Goal: Transaction & Acquisition: Purchase product/service

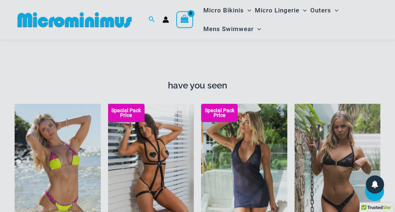
scroll to position [655, 0]
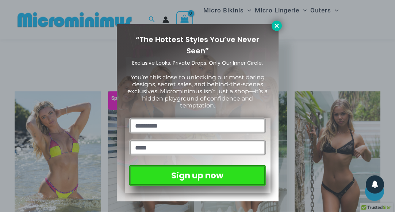
click at [279, 27] on icon at bounding box center [276, 26] width 7 height 7
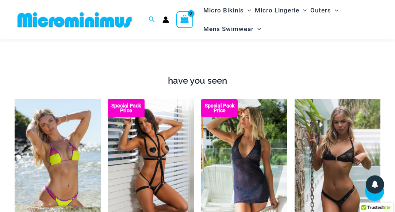
scroll to position [635, 0]
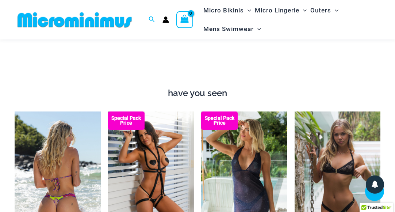
click at [29, 121] on img at bounding box center [58, 176] width 86 height 130
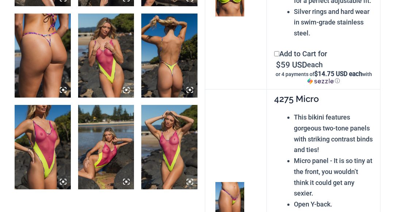
scroll to position [712, 0]
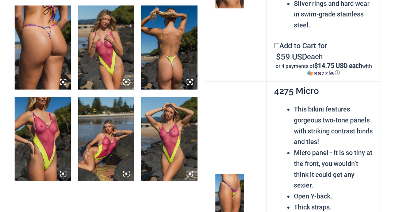
click at [42, 138] on img at bounding box center [43, 139] width 56 height 84
click at [55, 123] on img at bounding box center [43, 139] width 56 height 84
click at [46, 132] on img at bounding box center [43, 139] width 56 height 84
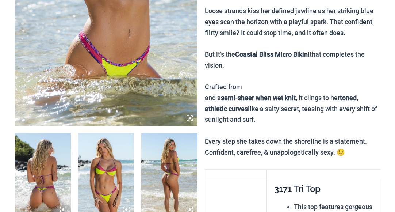
scroll to position [0, 0]
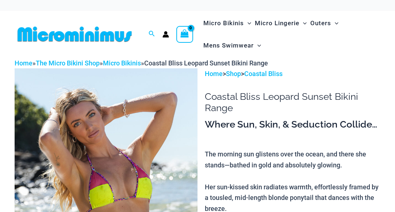
click at [85, 18] on div "Search for: Search Search" at bounding box center [104, 34] width 178 height 47
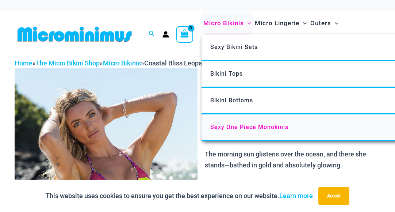
click at [226, 126] on span "Sexy One Piece Monokinis" at bounding box center [249, 126] width 78 height 7
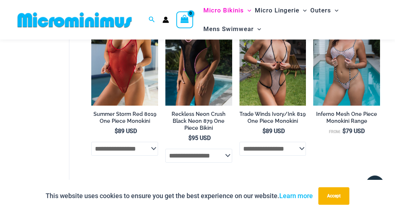
scroll to position [259, 0]
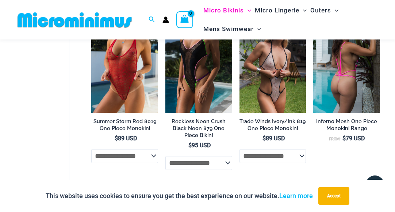
click at [349, 81] on img at bounding box center [346, 63] width 67 height 100
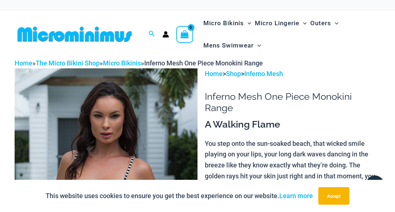
click at [86, 37] on img at bounding box center [75, 34] width 120 height 16
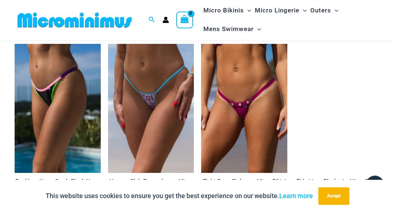
scroll to position [1718, 0]
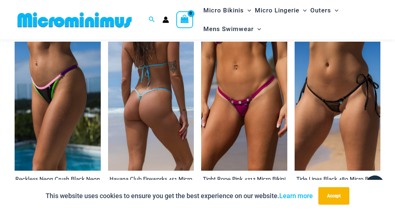
click at [154, 72] on img at bounding box center [151, 106] width 86 height 129
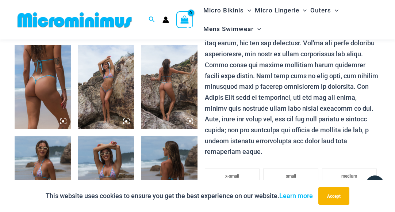
scroll to position [316, 0]
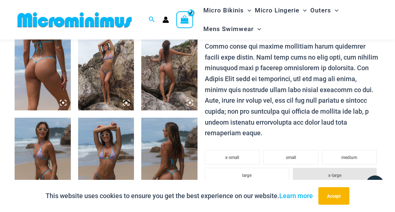
click at [115, 78] on img at bounding box center [106, 68] width 56 height 84
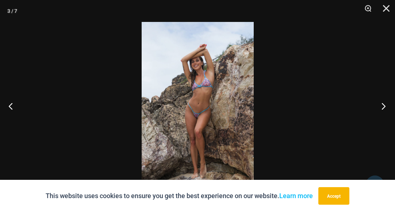
click at [382, 101] on button "Next" at bounding box center [380, 106] width 27 height 36
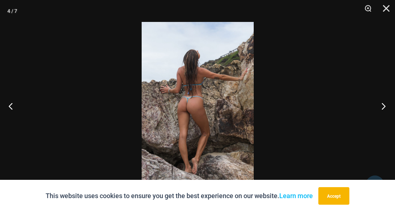
click at [382, 101] on button "Next" at bounding box center [380, 106] width 27 height 36
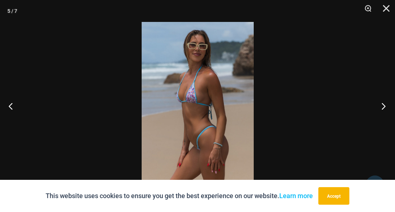
click at [382, 101] on button "Next" at bounding box center [380, 106] width 27 height 36
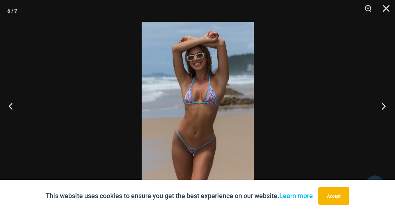
click at [382, 101] on button "Next" at bounding box center [380, 106] width 27 height 36
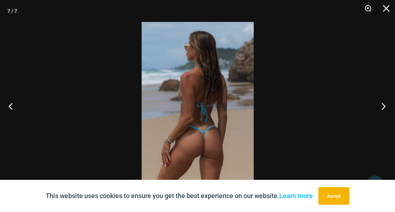
click at [382, 101] on button "Next" at bounding box center [380, 106] width 27 height 36
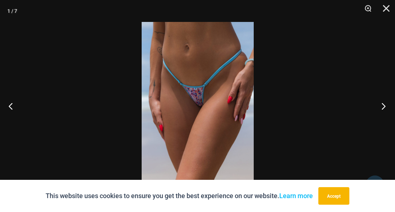
click at [382, 101] on button "Next" at bounding box center [380, 106] width 27 height 36
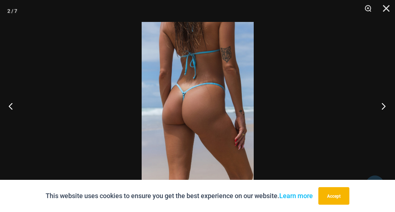
click at [382, 101] on button "Next" at bounding box center [380, 106] width 27 height 36
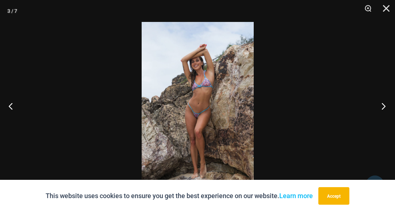
click at [382, 101] on button "Next" at bounding box center [380, 106] width 27 height 36
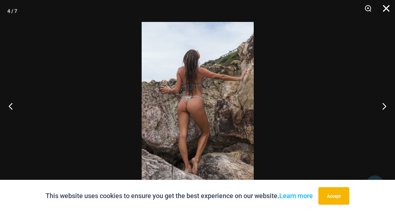
click at [384, 8] on button "Close" at bounding box center [383, 11] width 18 height 22
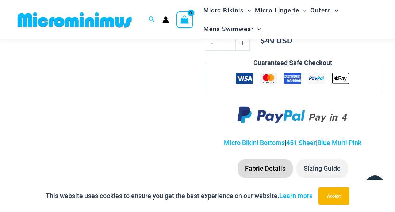
scroll to position [0, 0]
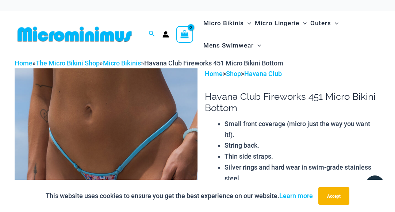
click at [365, 13] on ul "Micro Bikinis Menu Toggle Sexy Bikini Sets Bikini Tops Bikini Bottoms Menu Togg…" at bounding box center [290, 34] width 178 height 45
